Goal: Transaction & Acquisition: Purchase product/service

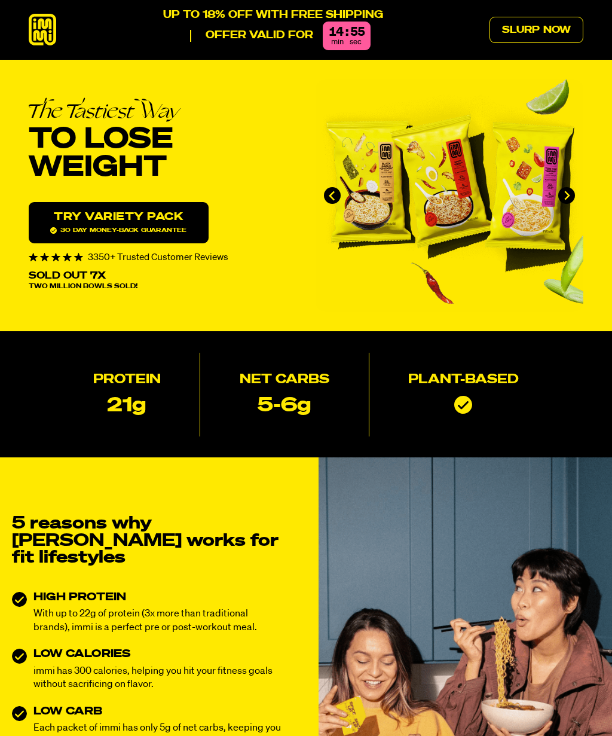
type input "[EMAIL_ADDRESS][DOMAIN_NAME]"
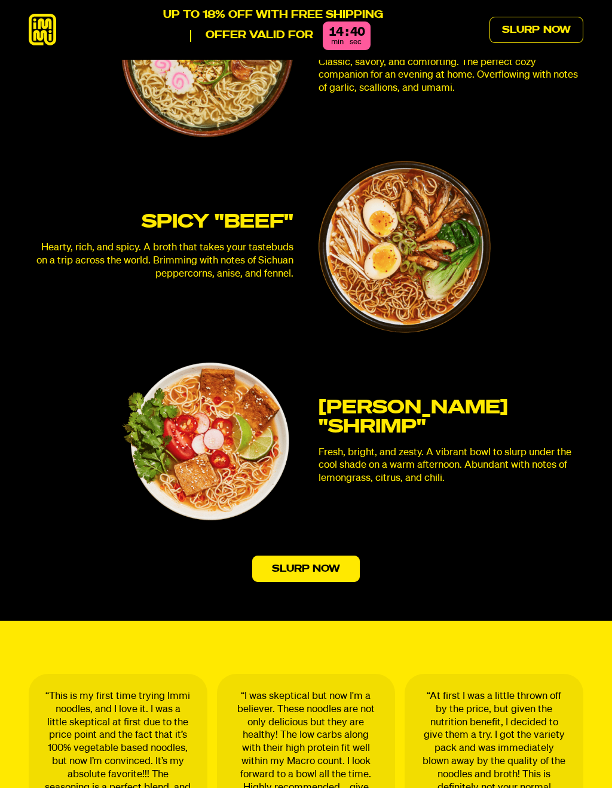
scroll to position [3045, 0]
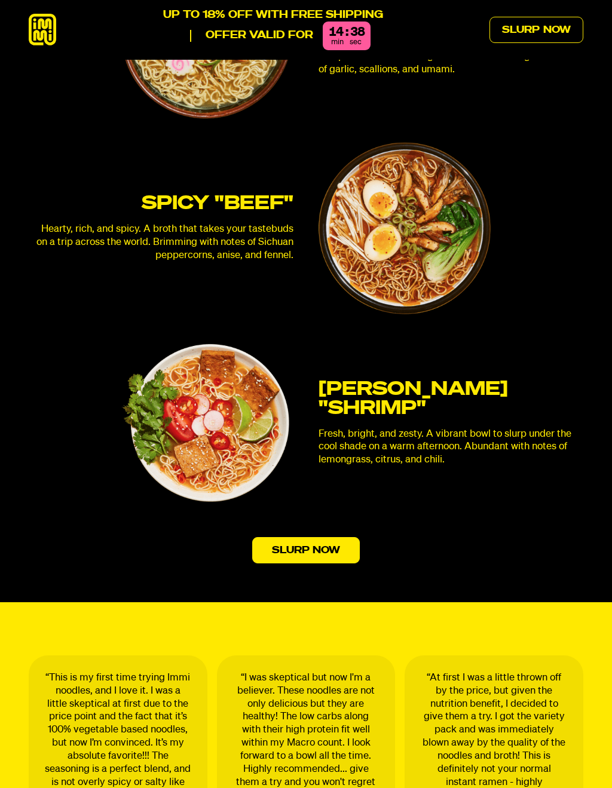
click at [531, 24] on link "Slurp Now" at bounding box center [536, 30] width 94 height 26
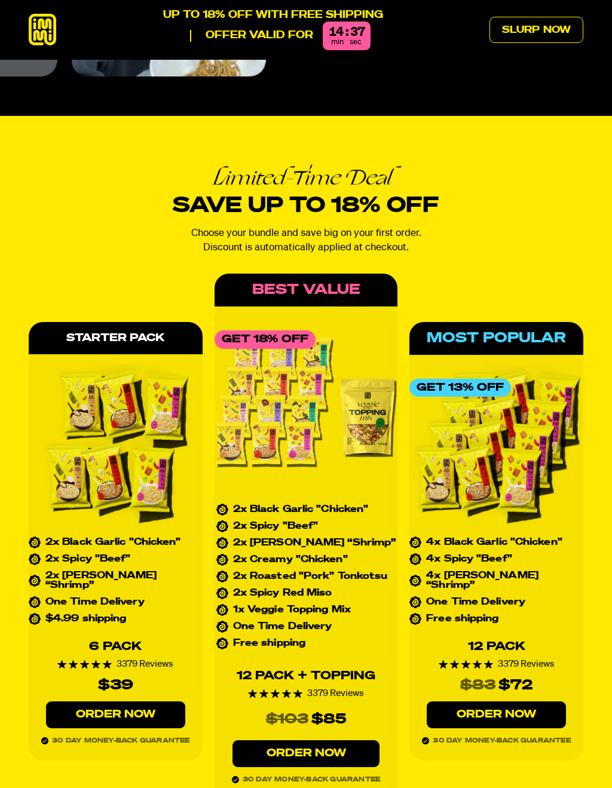
scroll to position [4929, 0]
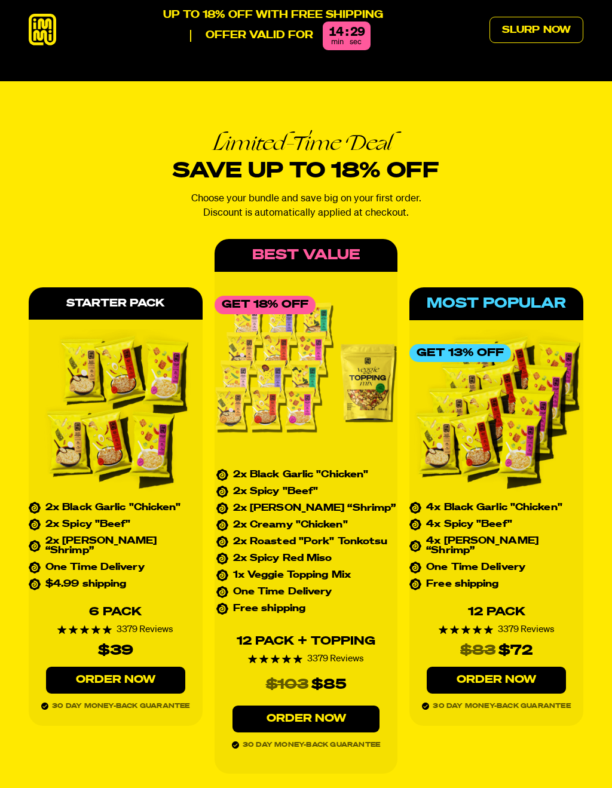
click at [93, 537] on li "2x [PERSON_NAME] “Shrimp”" at bounding box center [116, 546] width 174 height 19
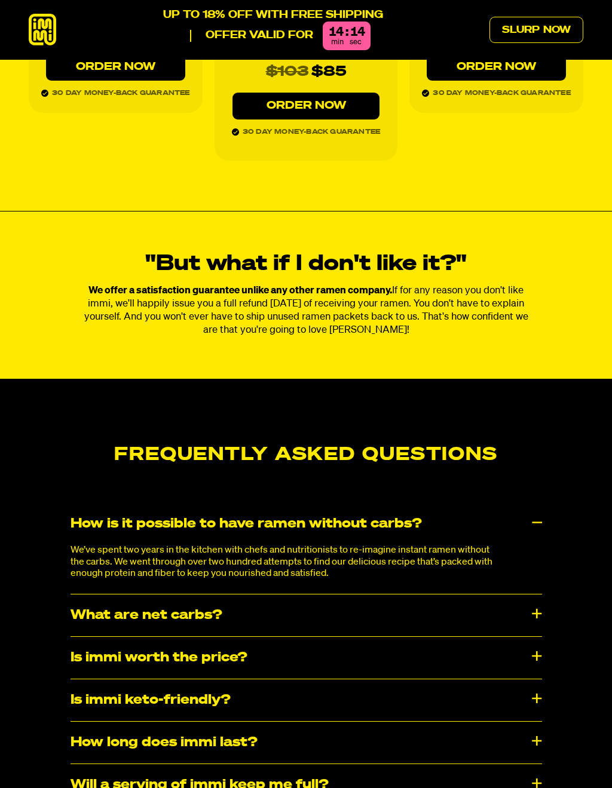
scroll to position [5542, 0]
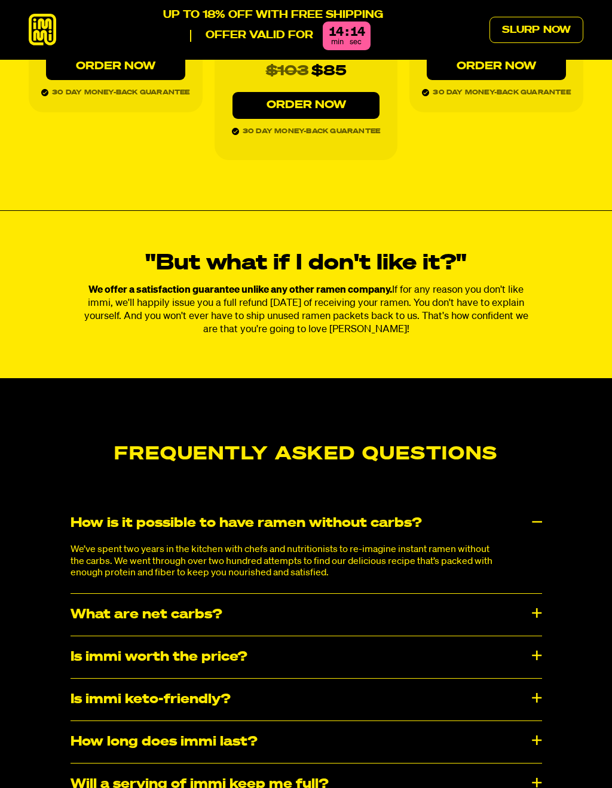
click at [528, 594] on div "What are net carbs?" at bounding box center [306, 615] width 471 height 42
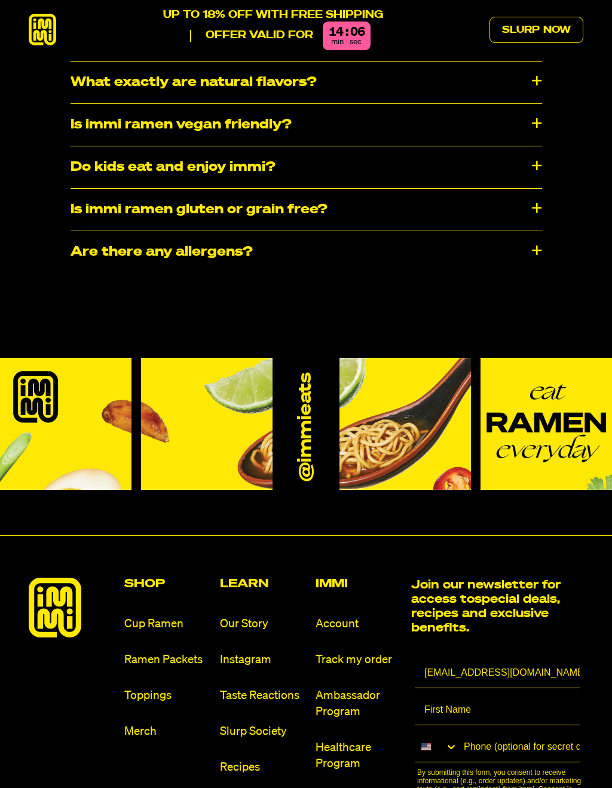
scroll to position [6351, 0]
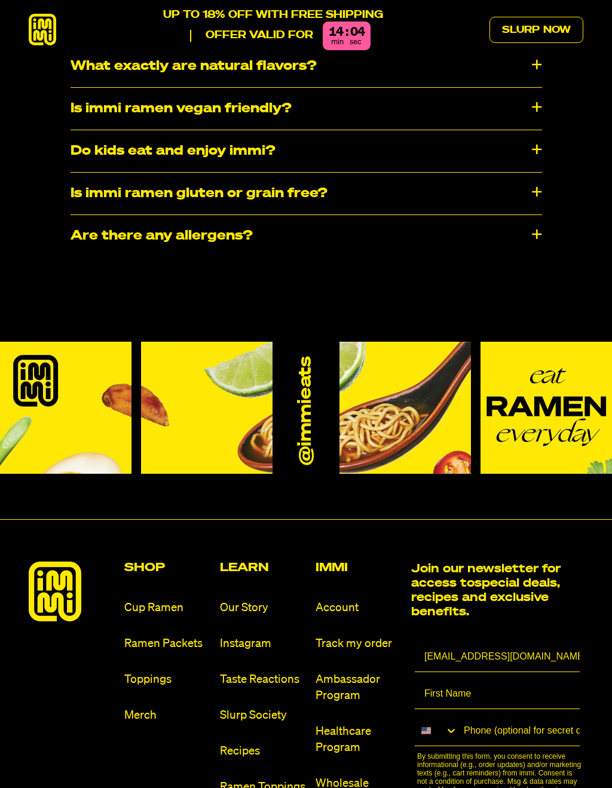
click at [140, 600] on link "Cup Ramen" at bounding box center [167, 608] width 86 height 16
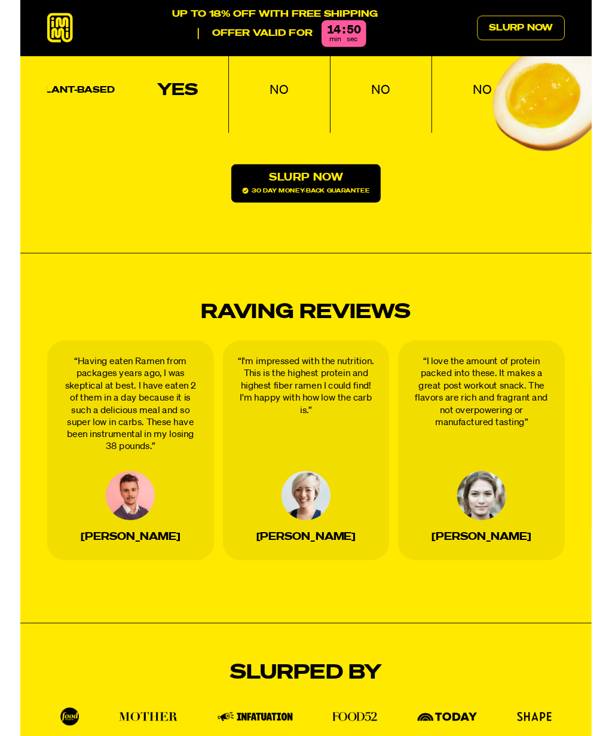
scroll to position [1708, 0]
